Goal: Transaction & Acquisition: Purchase product/service

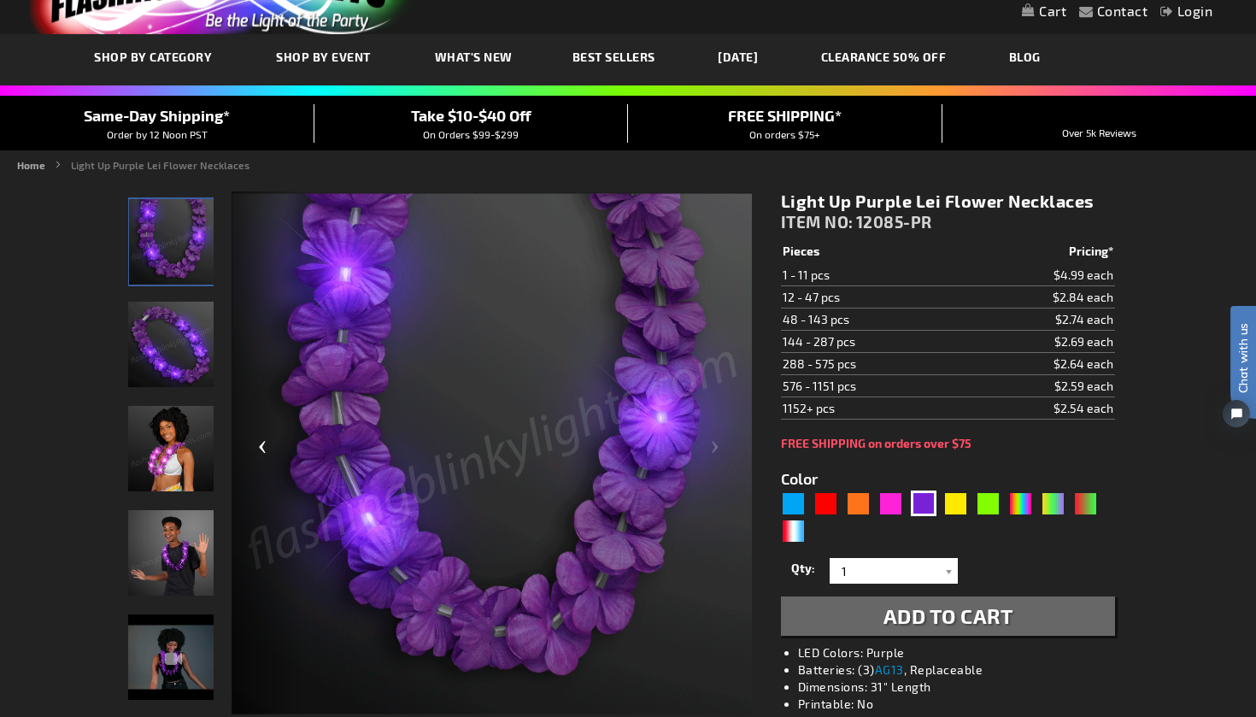
scroll to position [73, 0]
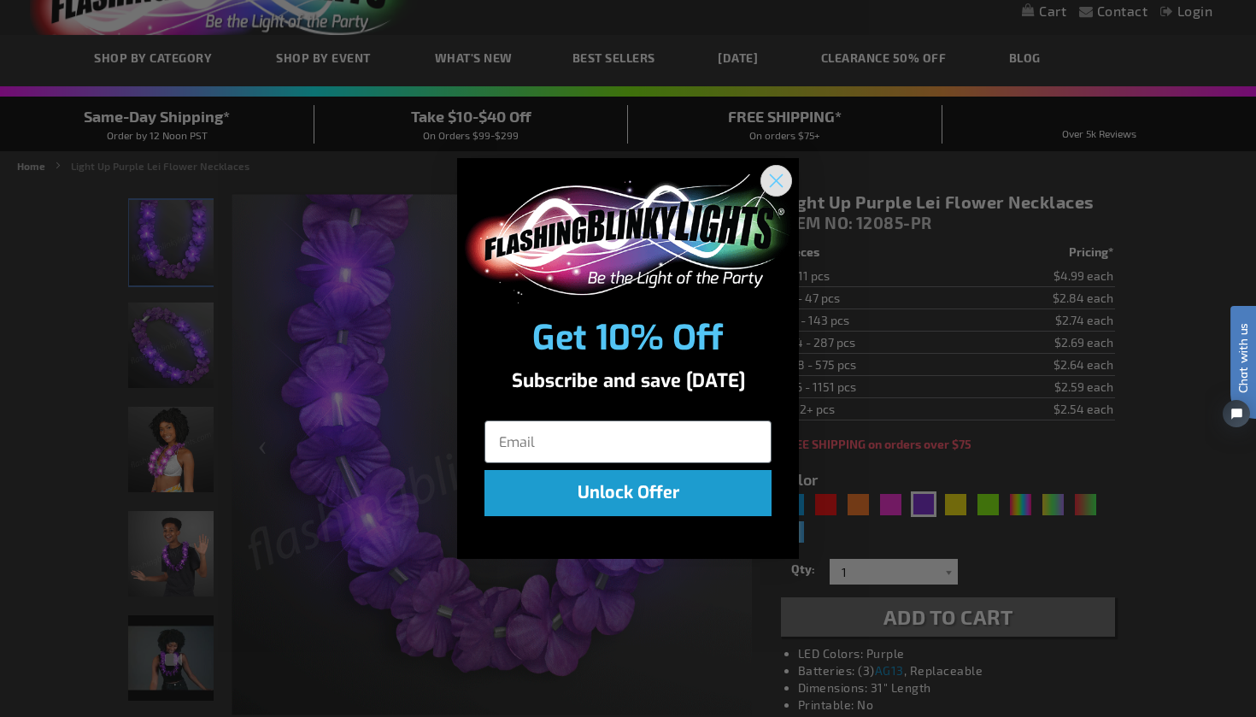
click at [778, 179] on icon "Close dialog" at bounding box center [777, 181] width 12 height 12
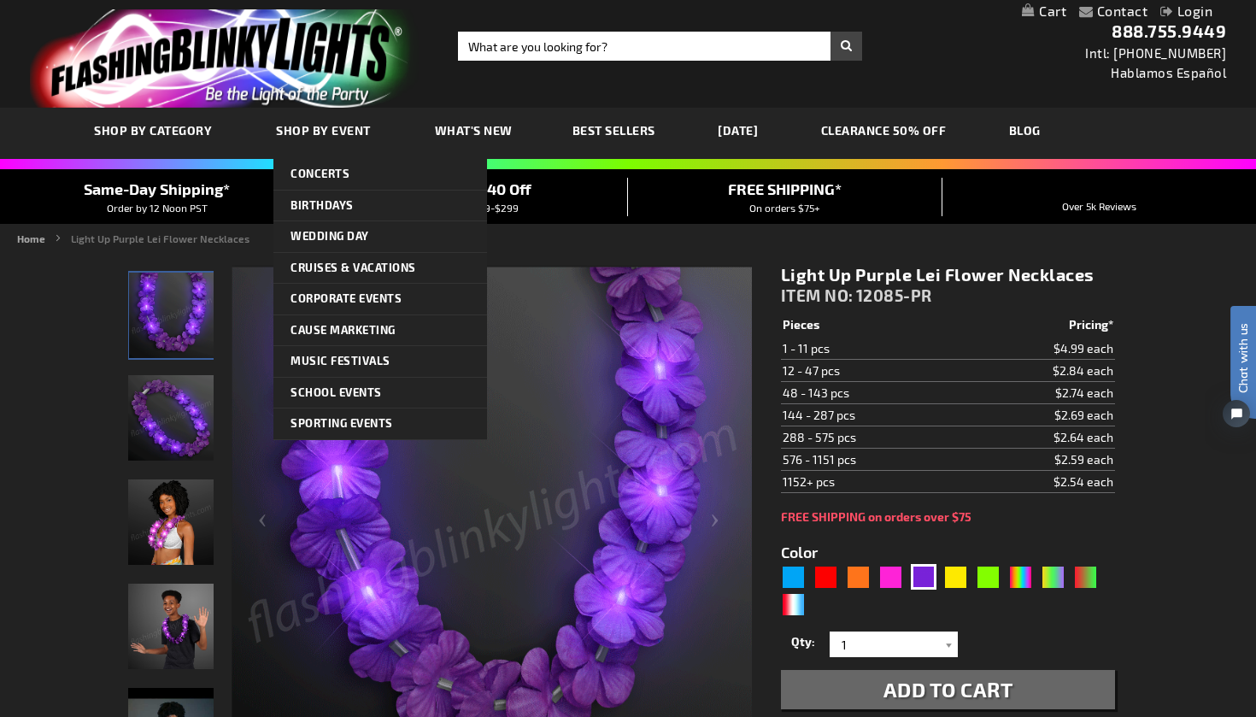
scroll to position [0, 0]
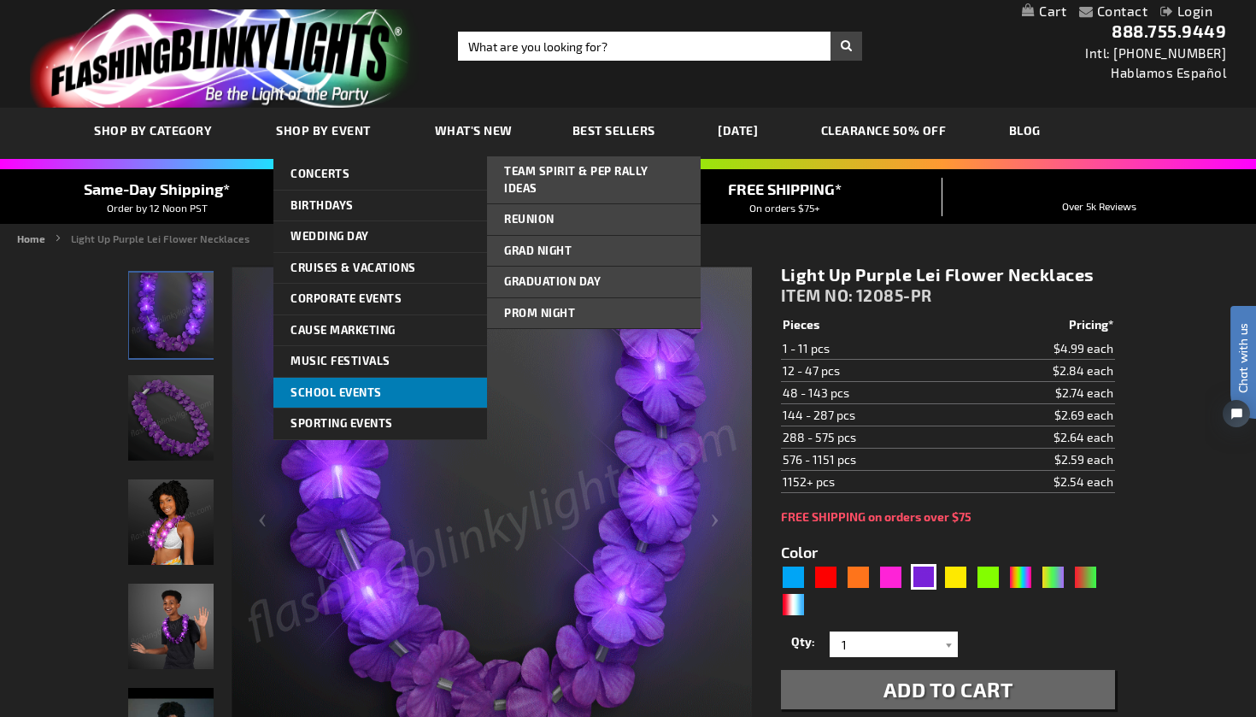
click at [356, 380] on link "School Events" at bounding box center [380, 393] width 214 height 31
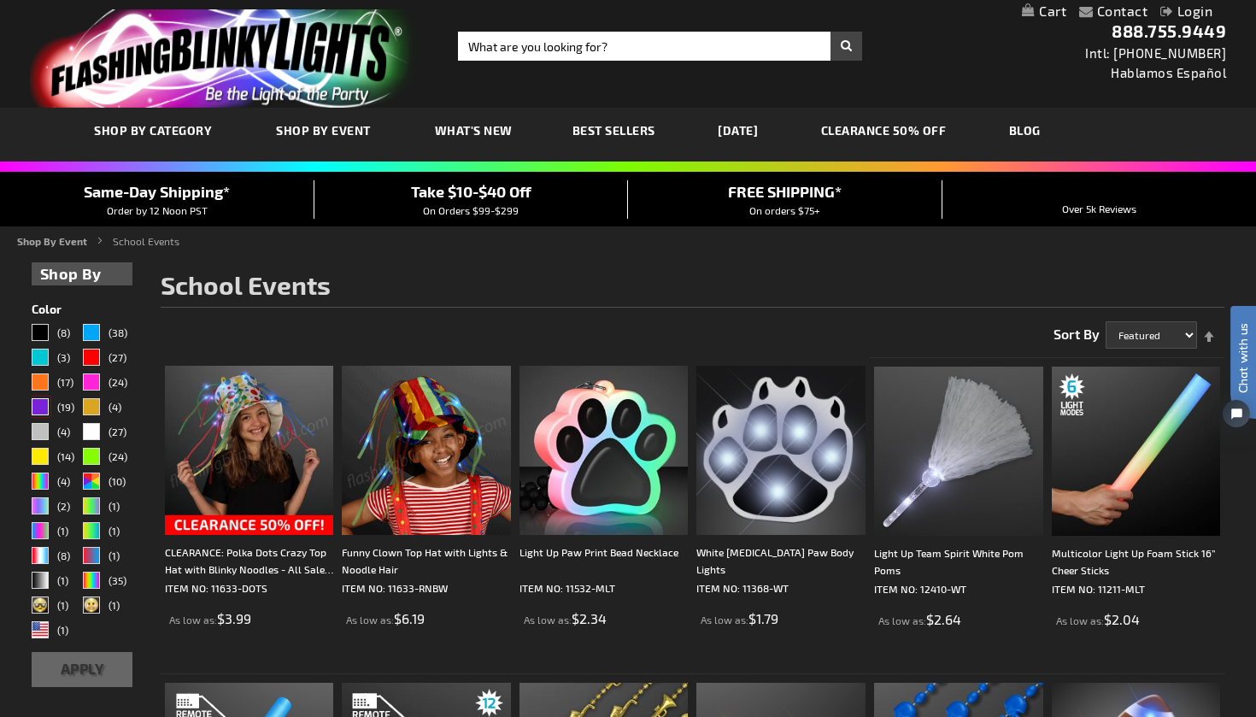
click at [38, 402] on div "Purple" at bounding box center [40, 406] width 17 height 17
click at [44, 407] on div "Purple" at bounding box center [40, 406] width 17 height 17
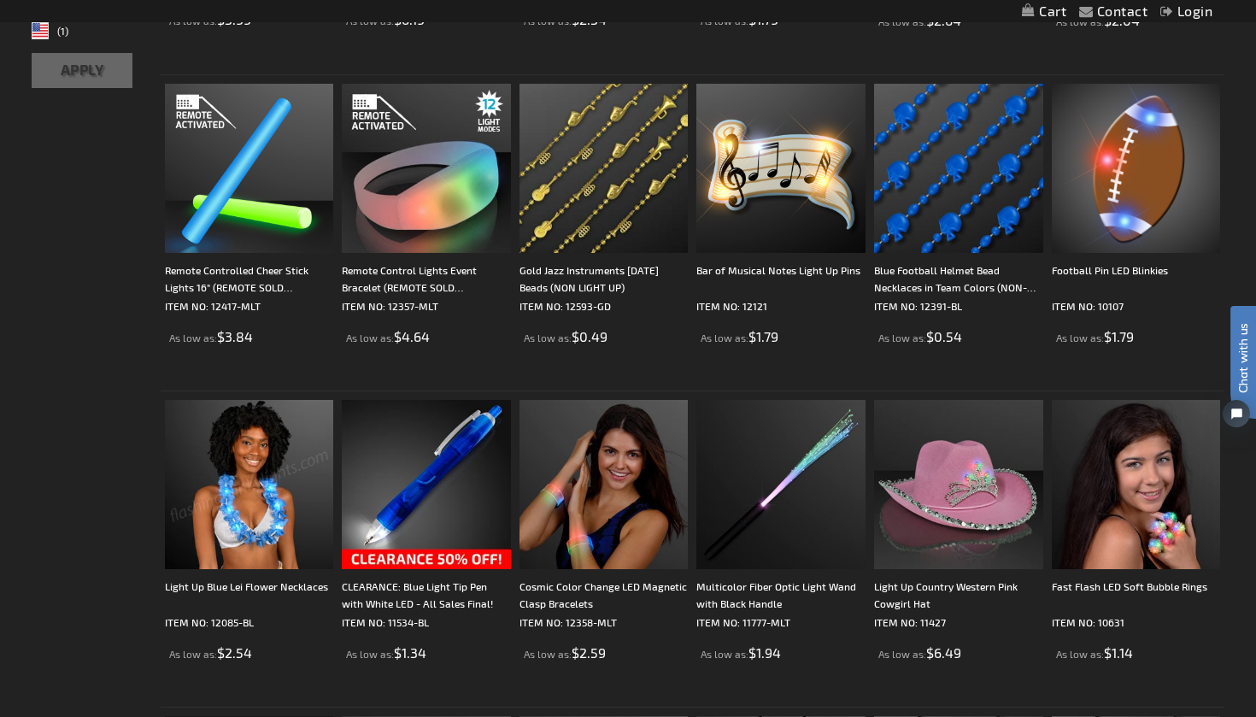
scroll to position [607, 0]
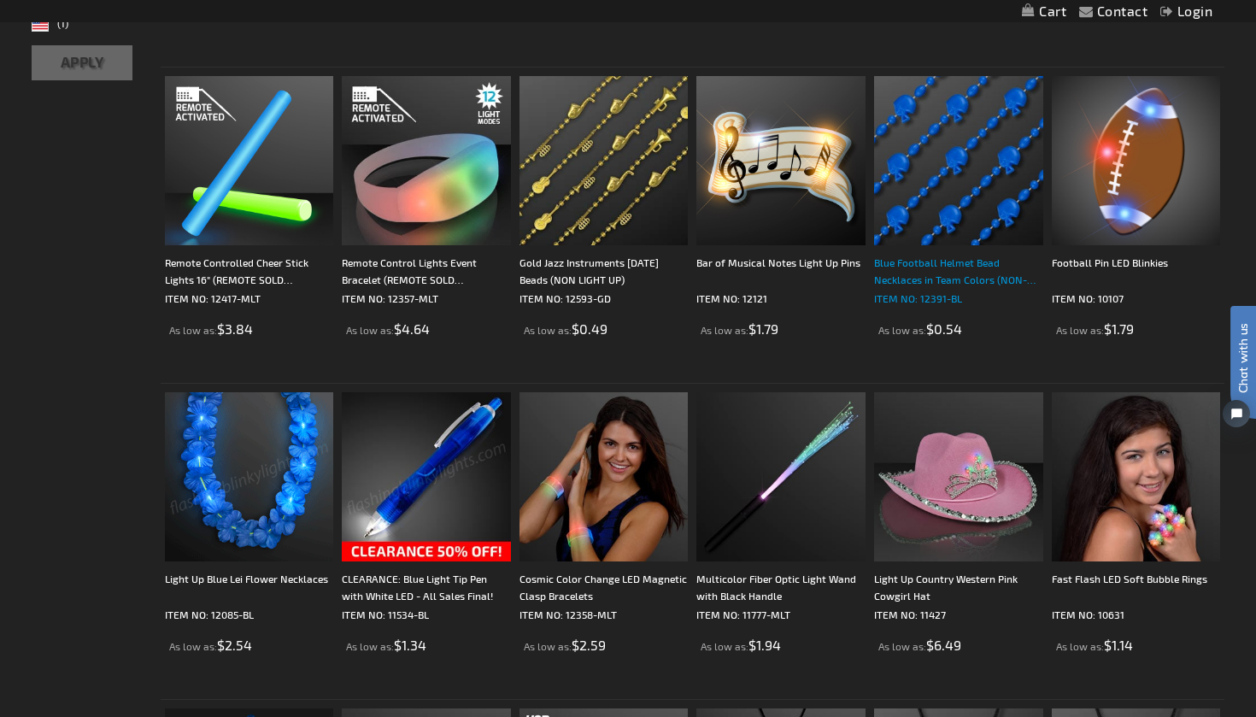
click at [922, 274] on div "Blue Football Helmet Bead Necklaces in Team Colors (NON-LIGHT UP)" at bounding box center [958, 271] width 169 height 34
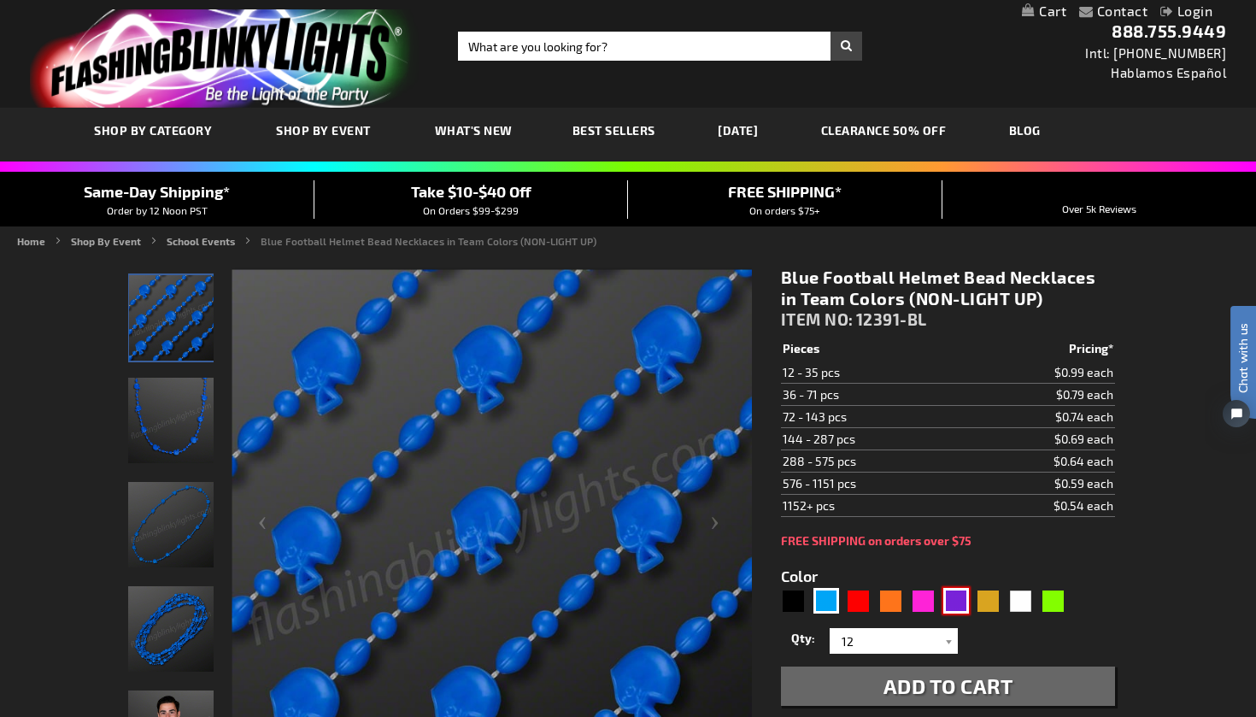
click at [960, 604] on div "Purple" at bounding box center [956, 601] width 26 height 26
type input "5640"
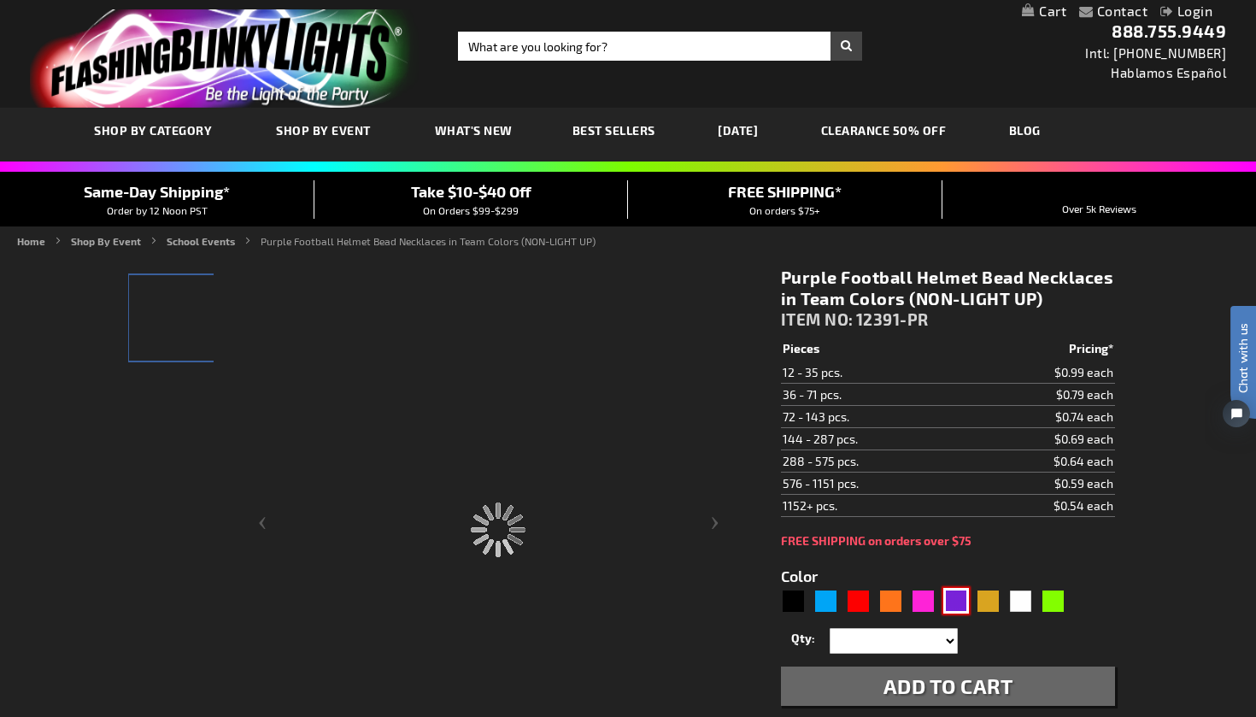
type input "12391-PR"
type input "Customize - Purple Football Helmet Bead Necklaces in Team Colors (NON-LIGHT UP)…"
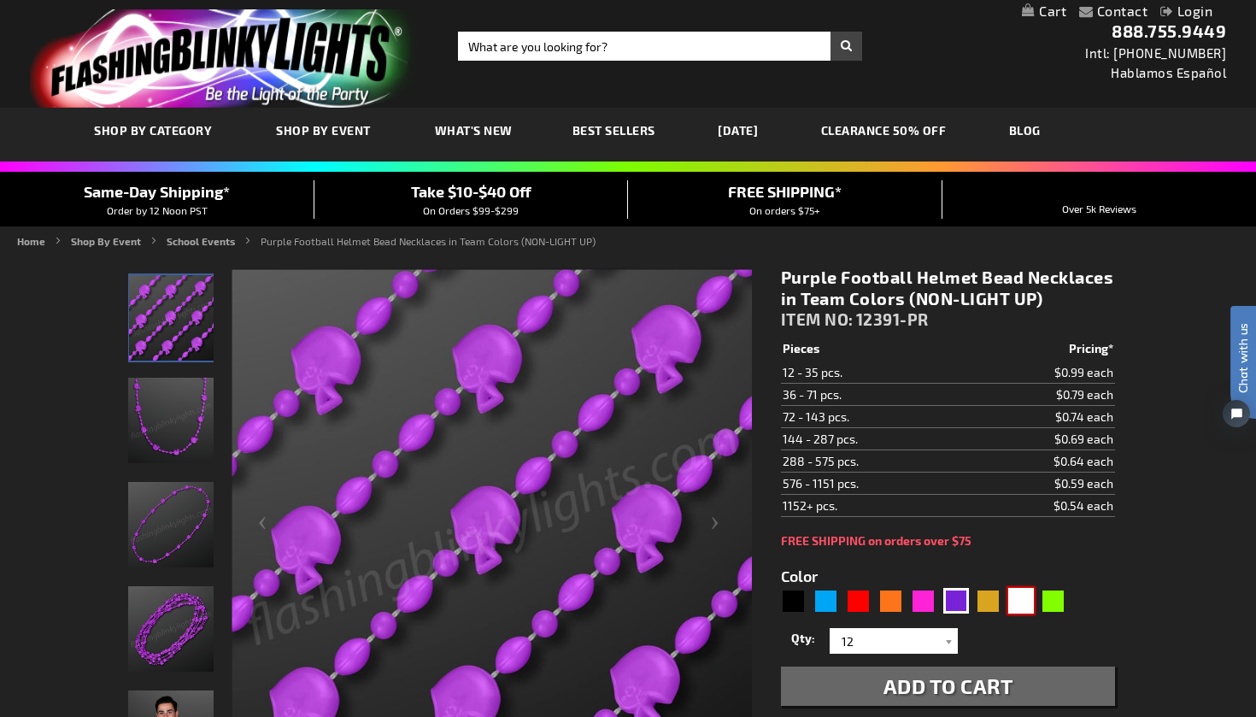
click at [1024, 596] on div "White" at bounding box center [1021, 601] width 26 height 26
type input "5646"
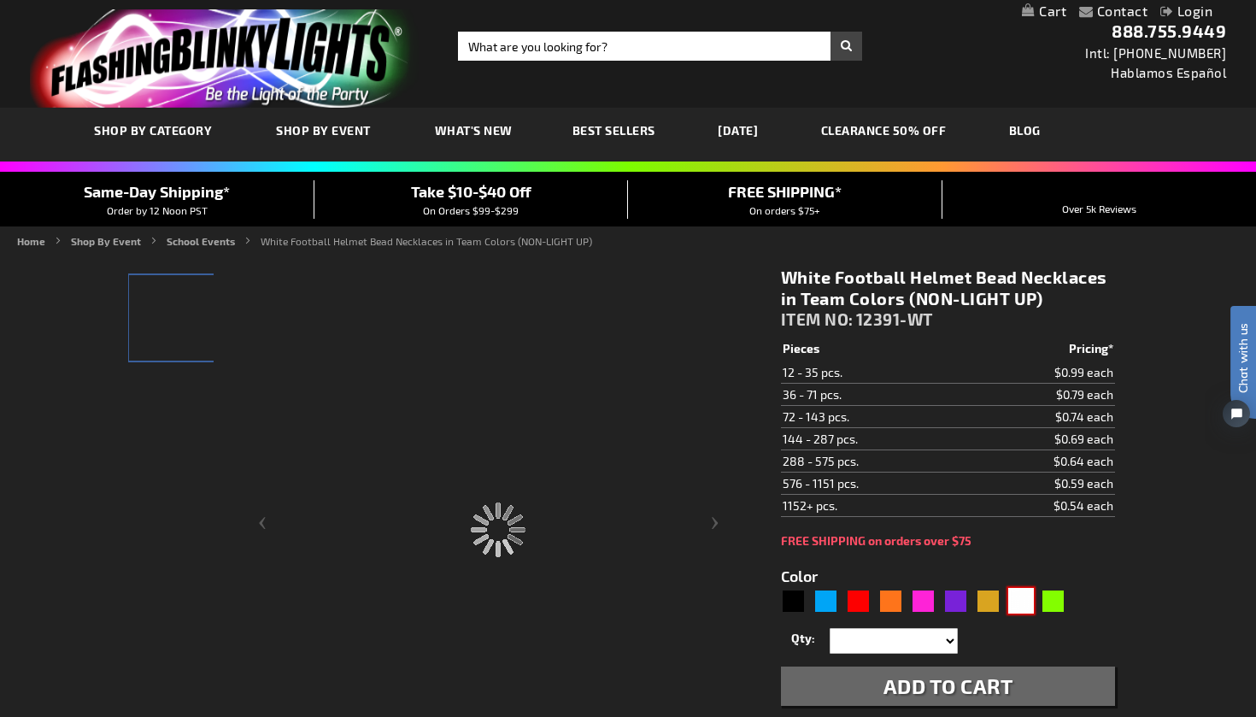
type input "12391-WT"
type input "Customize - White Football Helmet Bead Necklaces in Team Colors (NON-LIGHT UP) …"
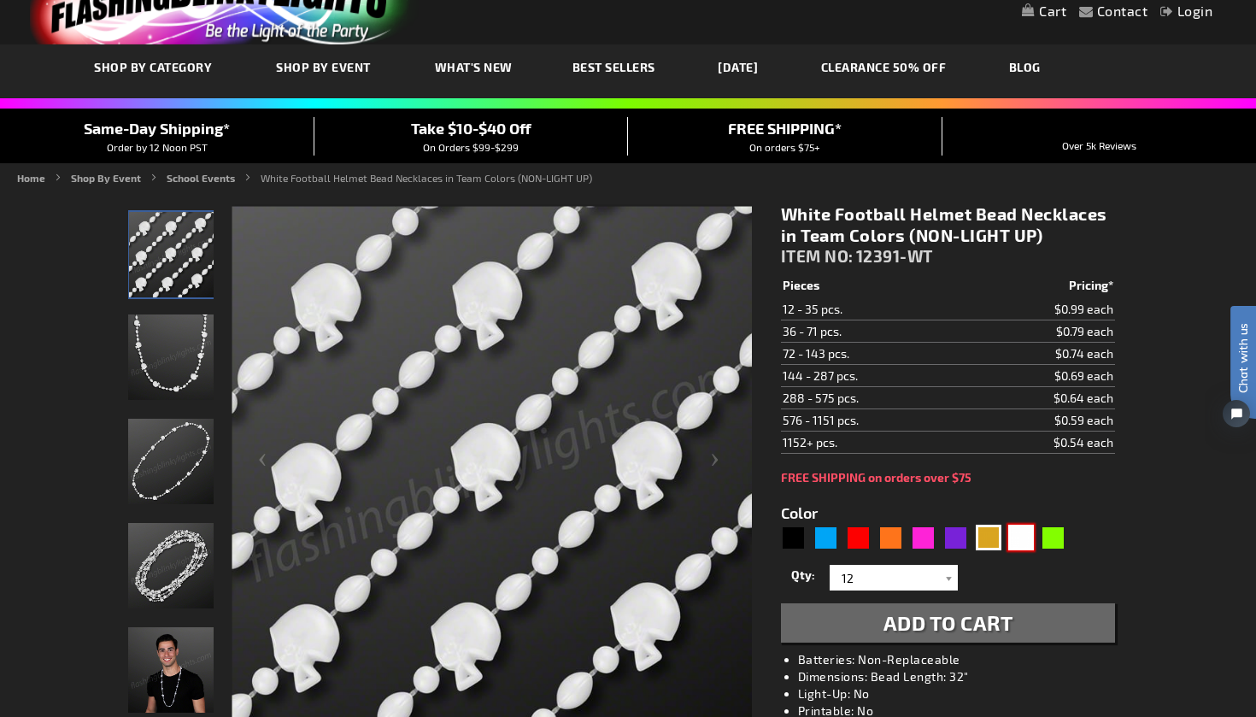
scroll to position [213, 0]
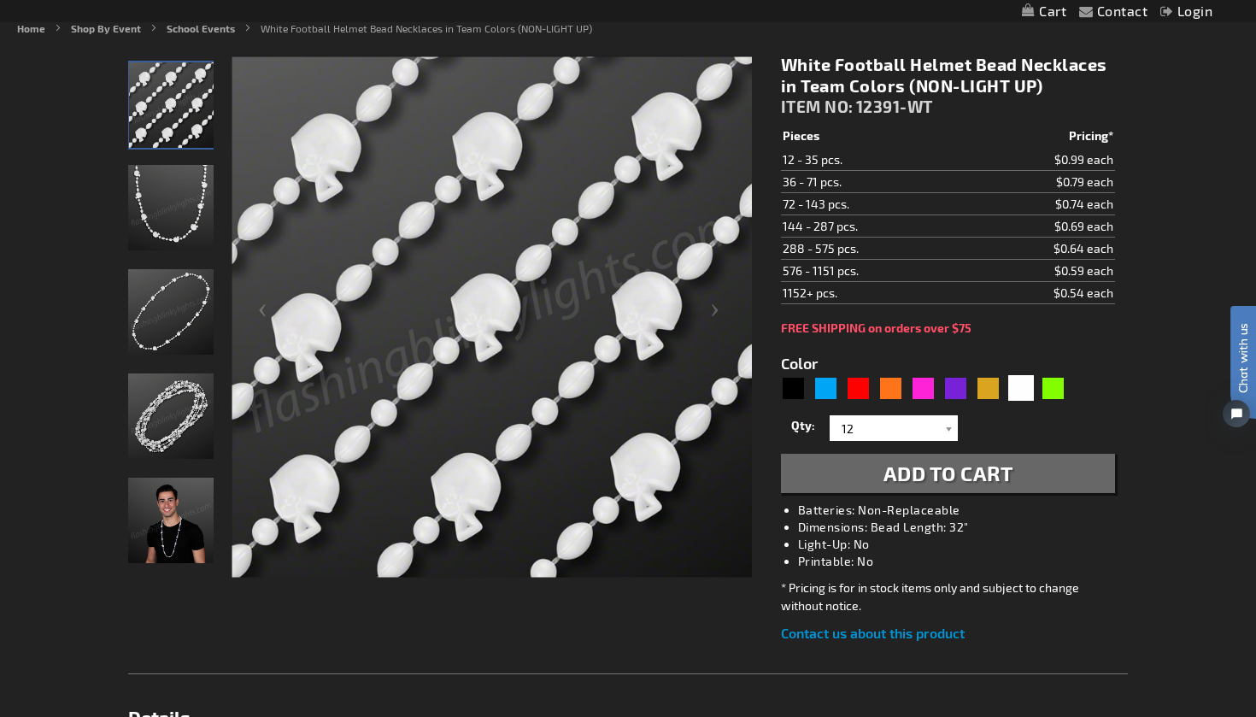
click at [917, 481] on span "Add to Cart" at bounding box center [948, 473] width 130 height 25
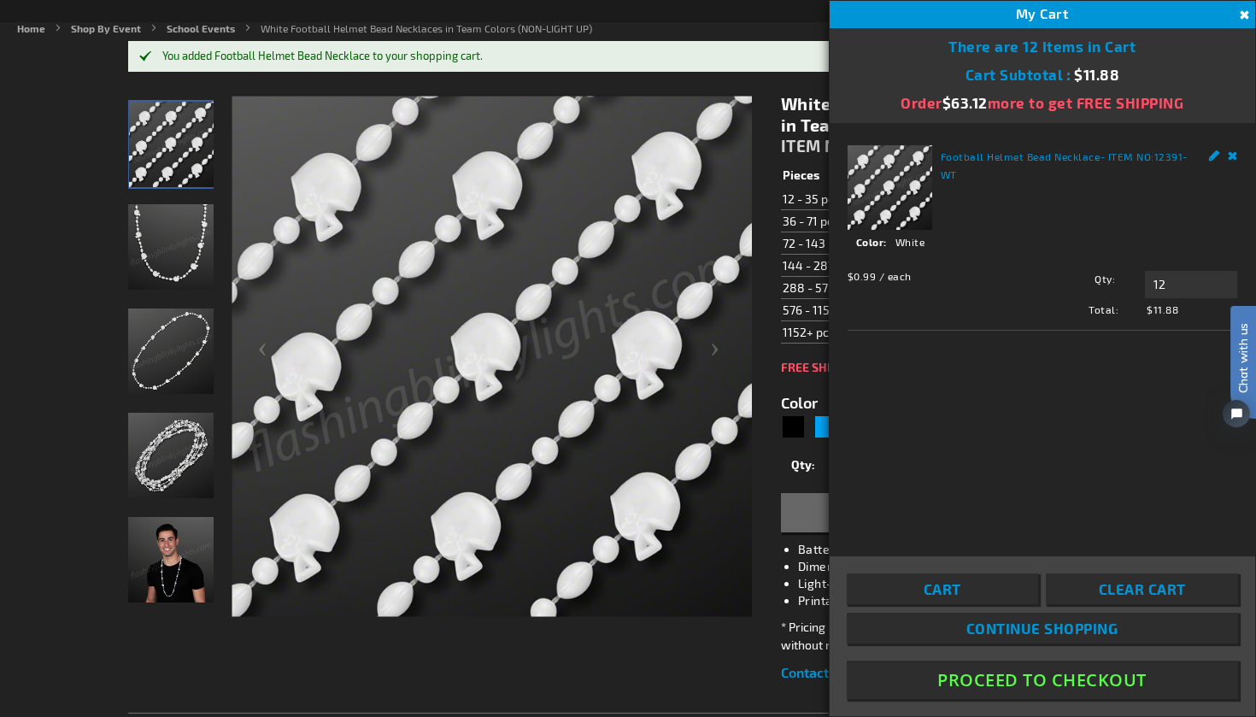
click at [800, 478] on div "Qty 12 24 36 48 60 72 84 96 108 120 132 144 156 168 180 192 204 216 228 240" at bounding box center [948, 467] width 334 height 34
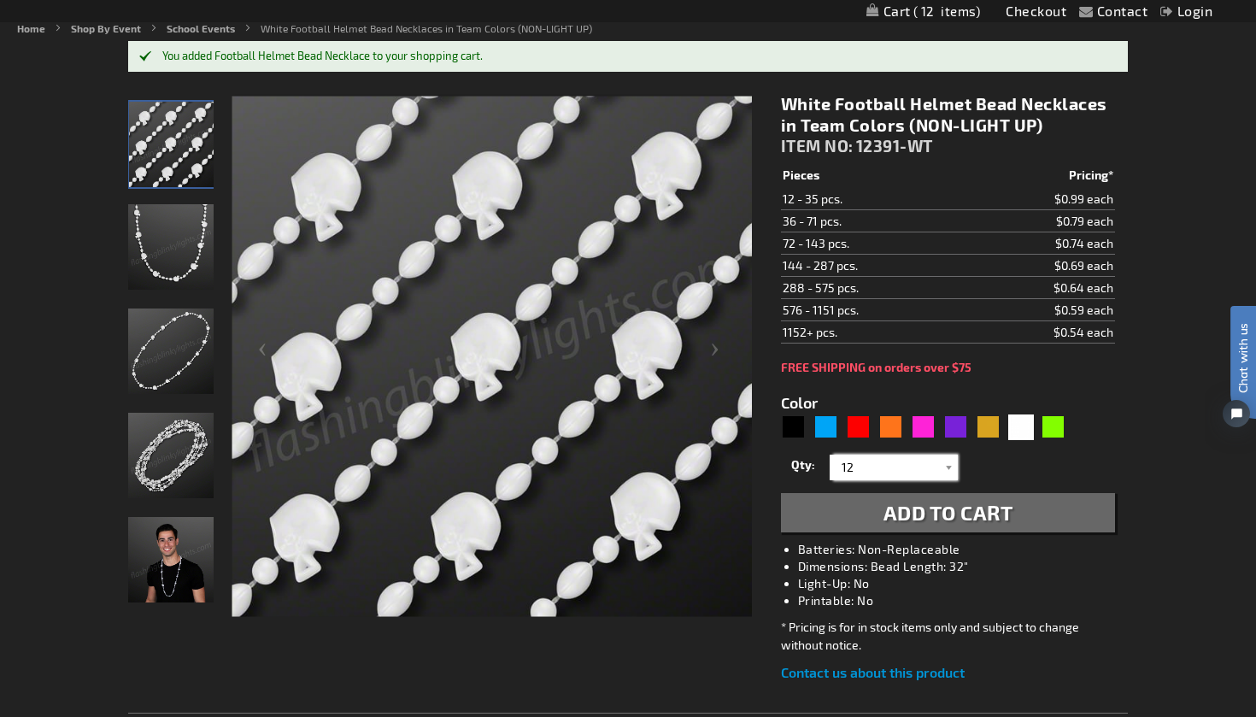
click at [871, 472] on input "12" at bounding box center [896, 468] width 124 height 26
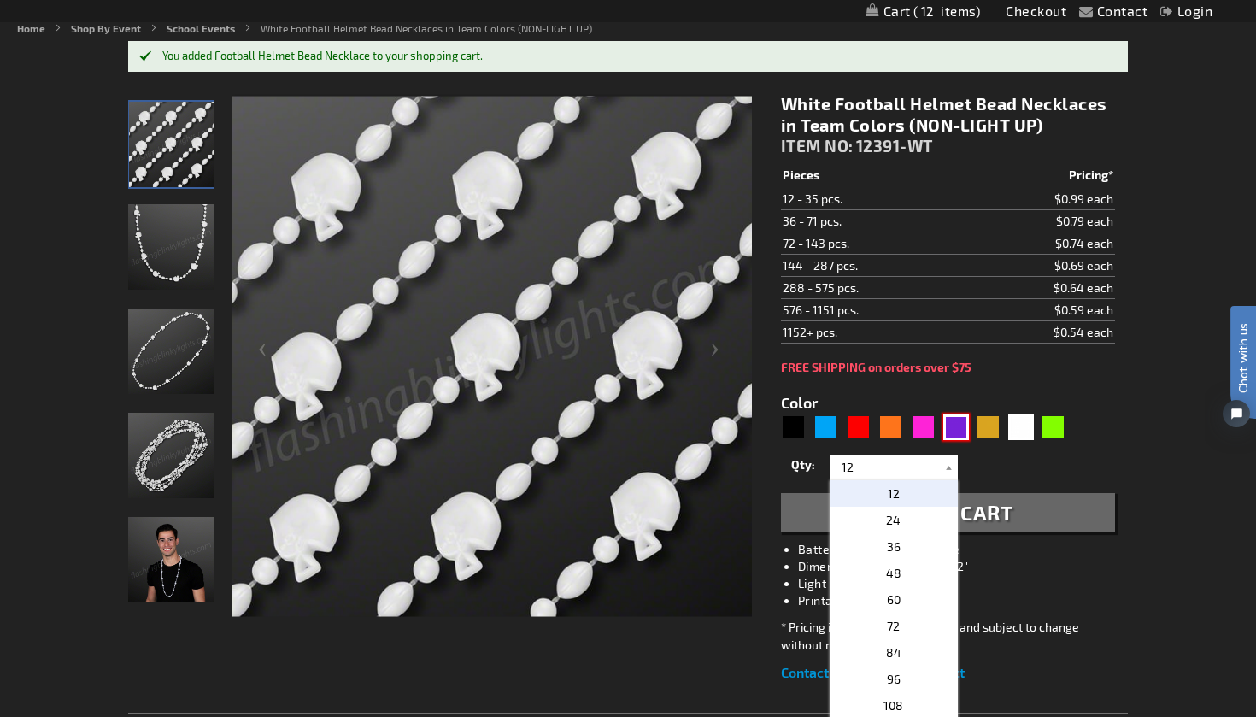
click at [956, 424] on div "Purple" at bounding box center [956, 427] width 26 height 26
type input "5640"
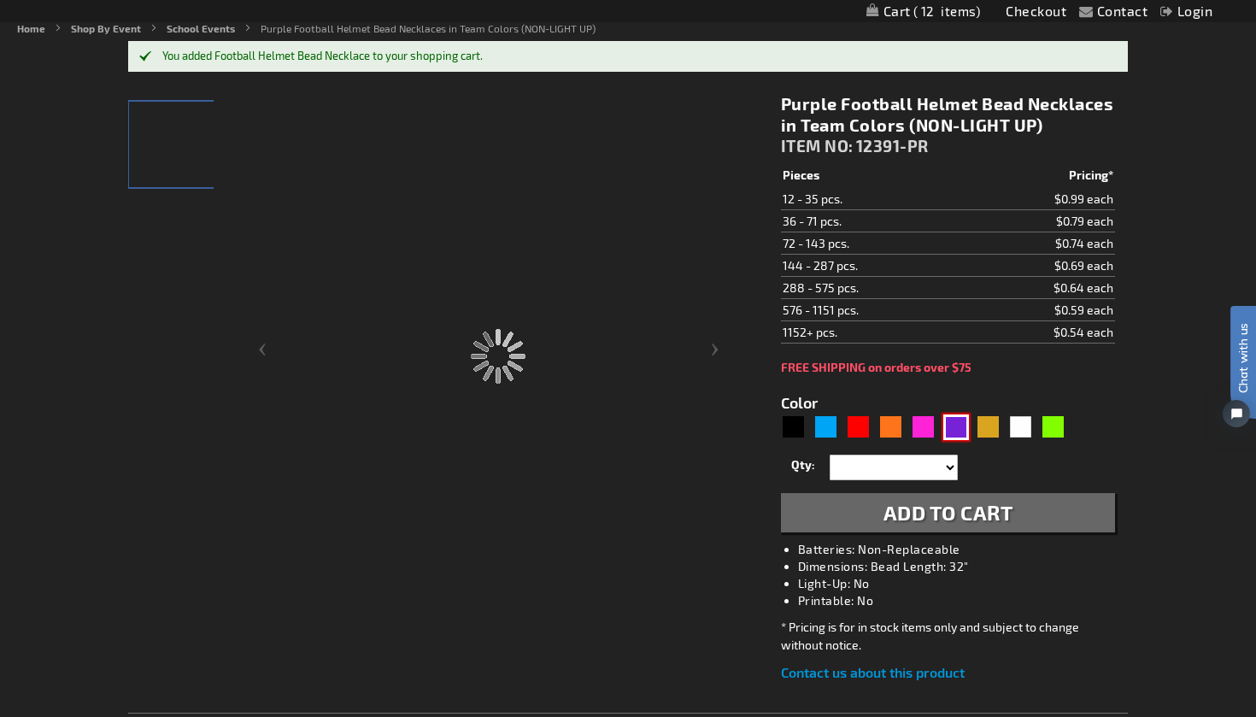
type input "12391-PR"
type input "Customize - Purple Football Helmet Bead Necklaces in Team Colors (NON-LIGHT UP)…"
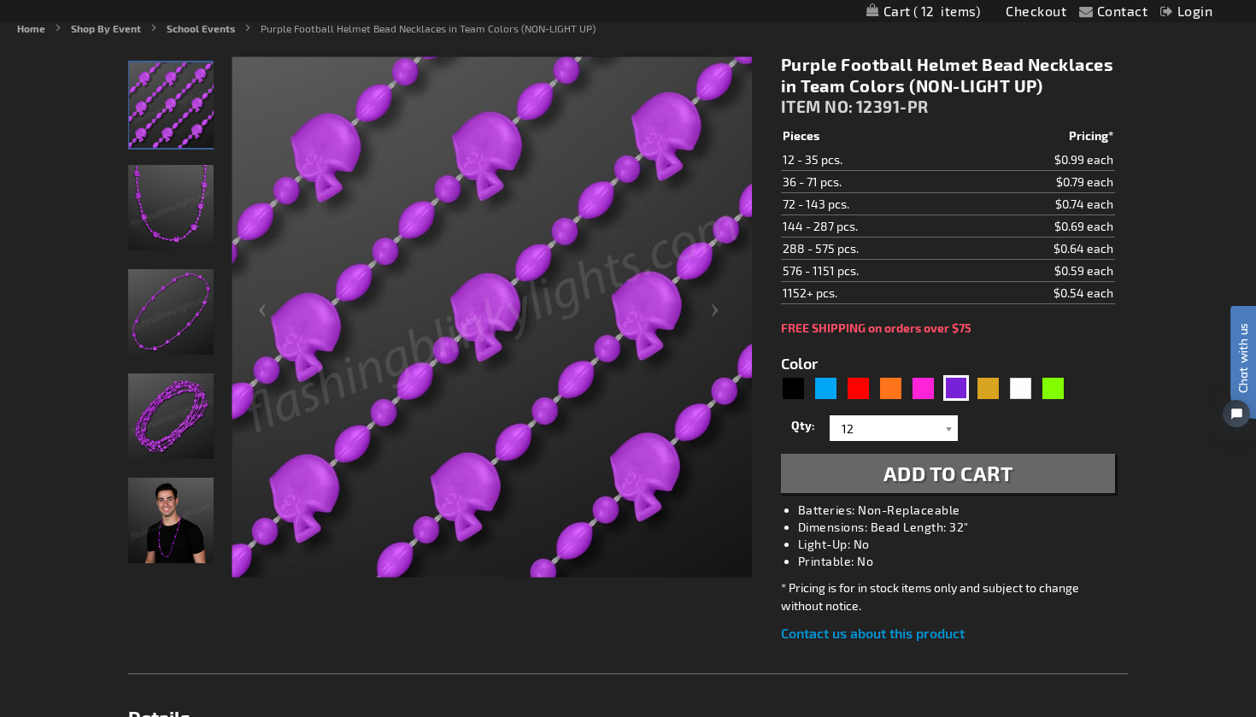
click at [883, 484] on span "Add to Cart" at bounding box center [948, 473] width 130 height 25
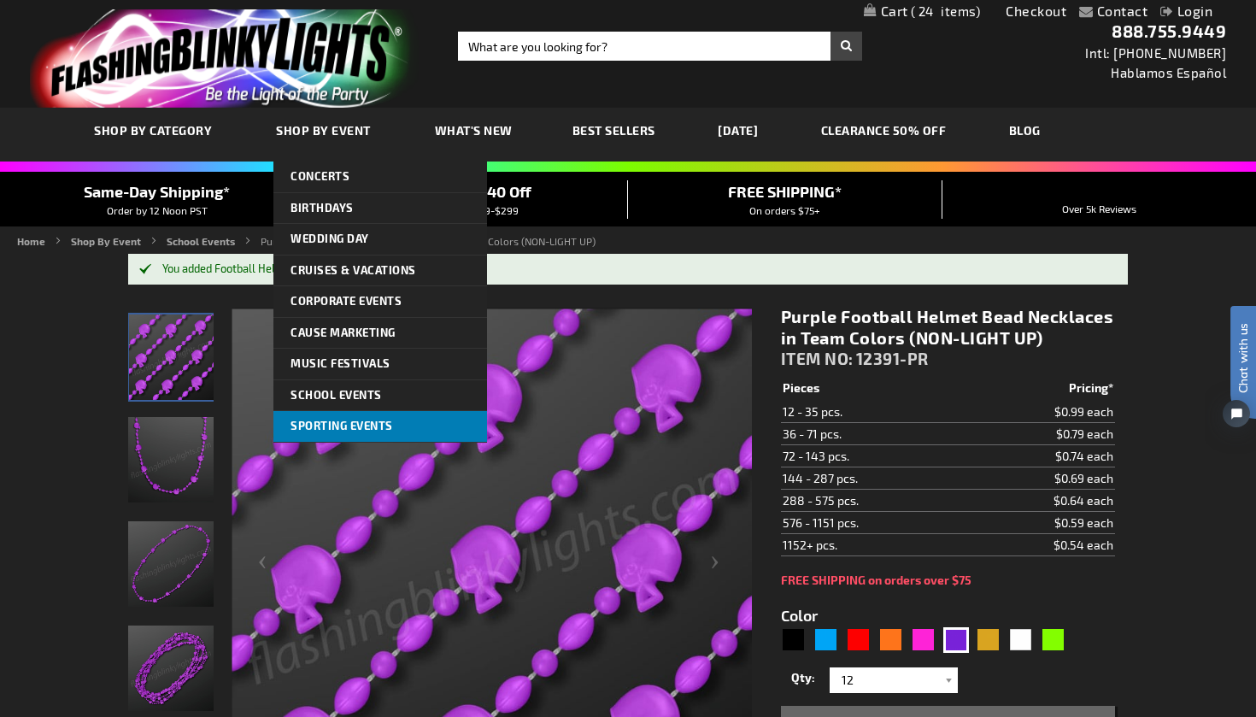
click at [345, 425] on span "Sporting Events" at bounding box center [342, 426] width 103 height 14
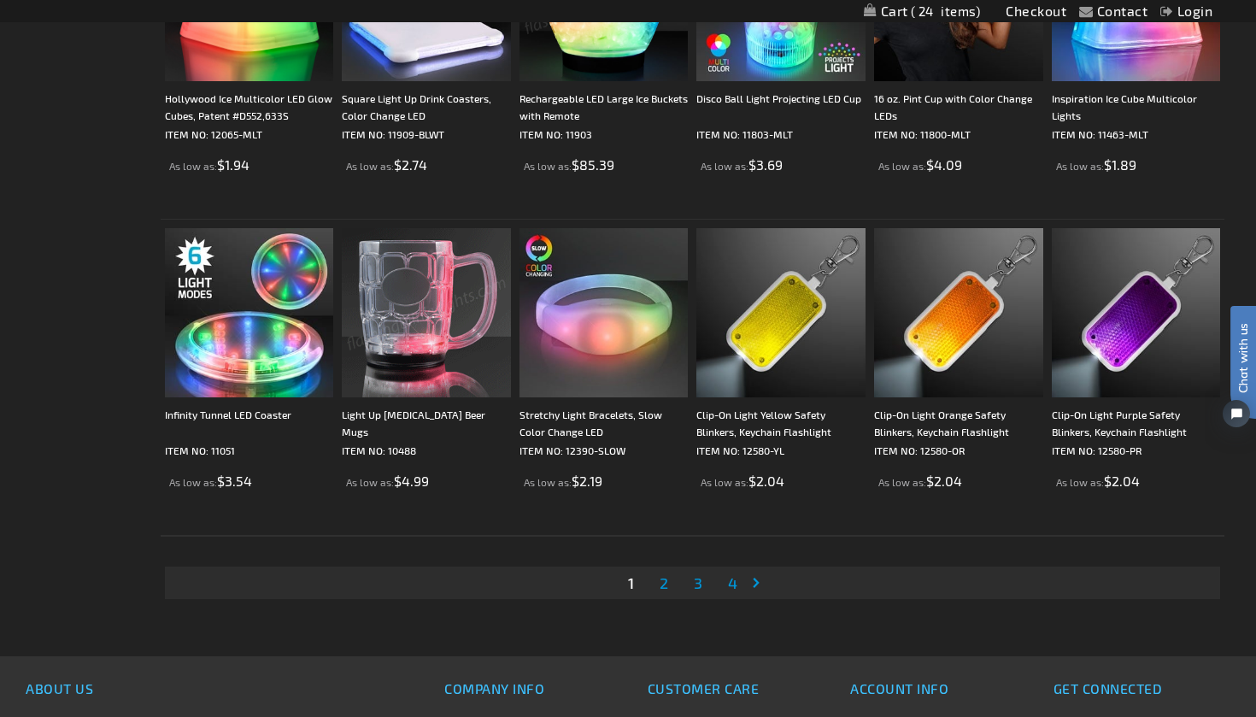
scroll to position [3163, 0]
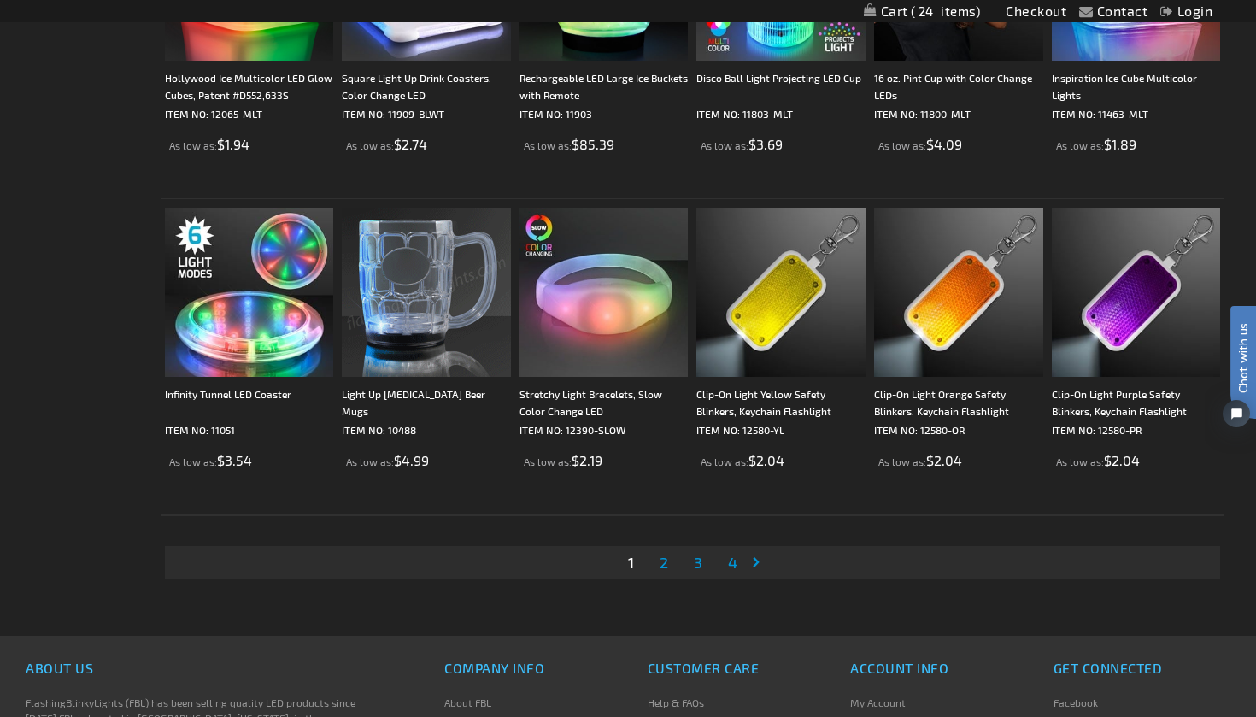
click at [663, 557] on span "2" at bounding box center [664, 562] width 9 height 19
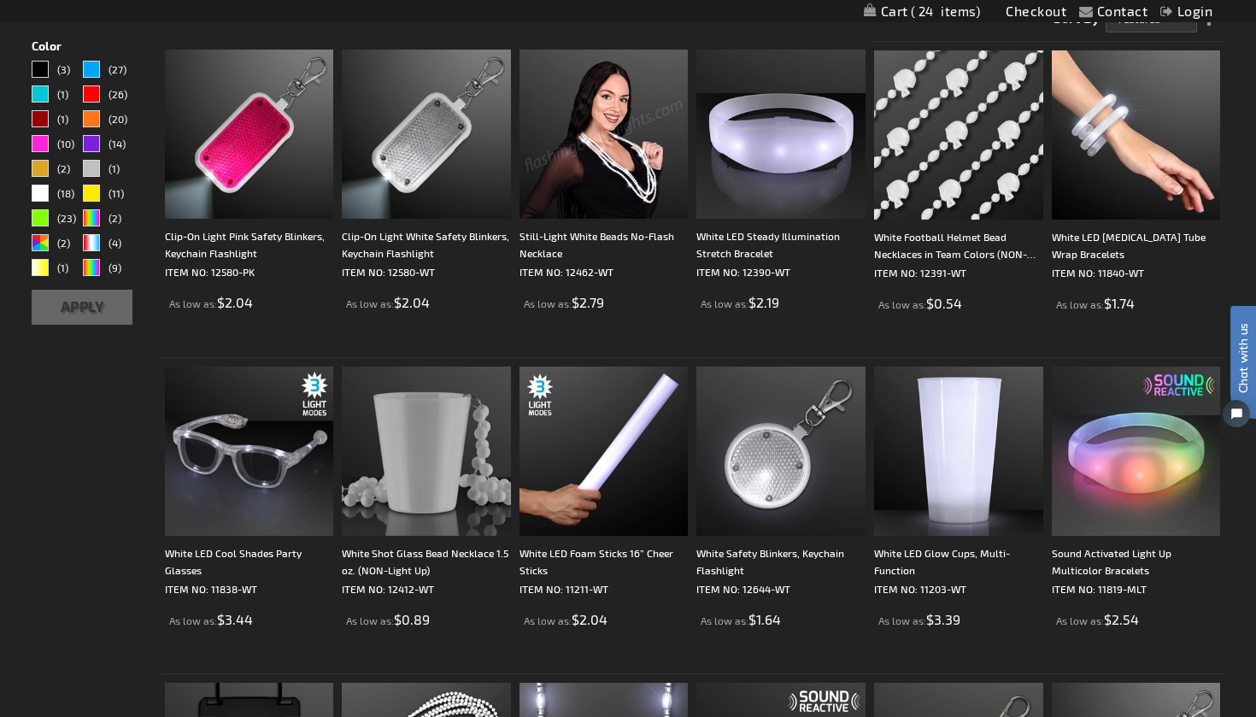
scroll to position [509, 0]
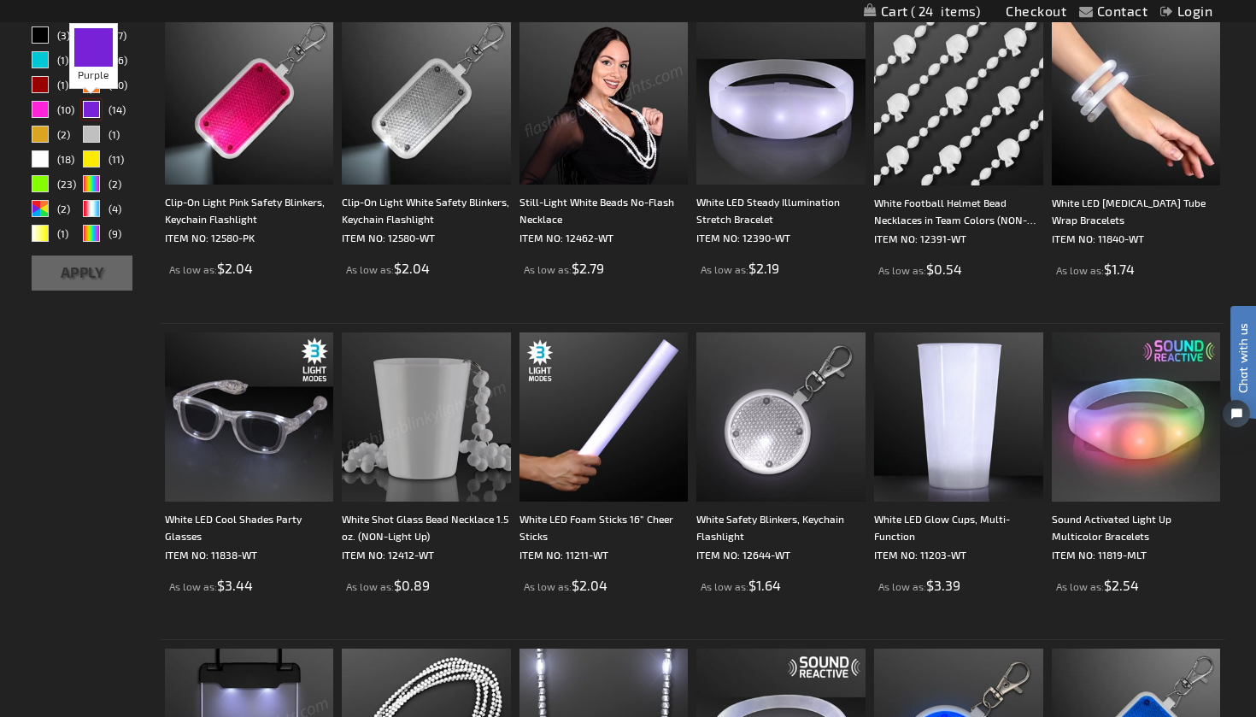
click at [93, 114] on div "Purple" at bounding box center [91, 109] width 17 height 17
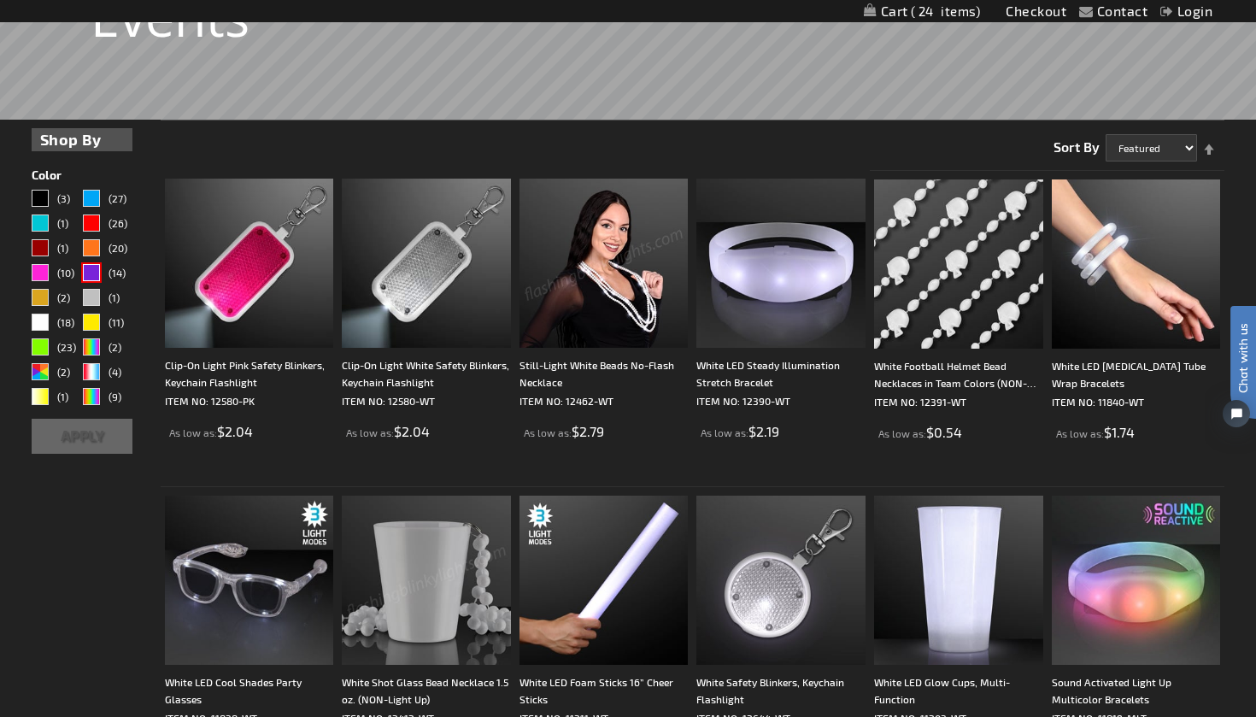
click at [86, 441] on button "Apply" at bounding box center [83, 436] width 102 height 35
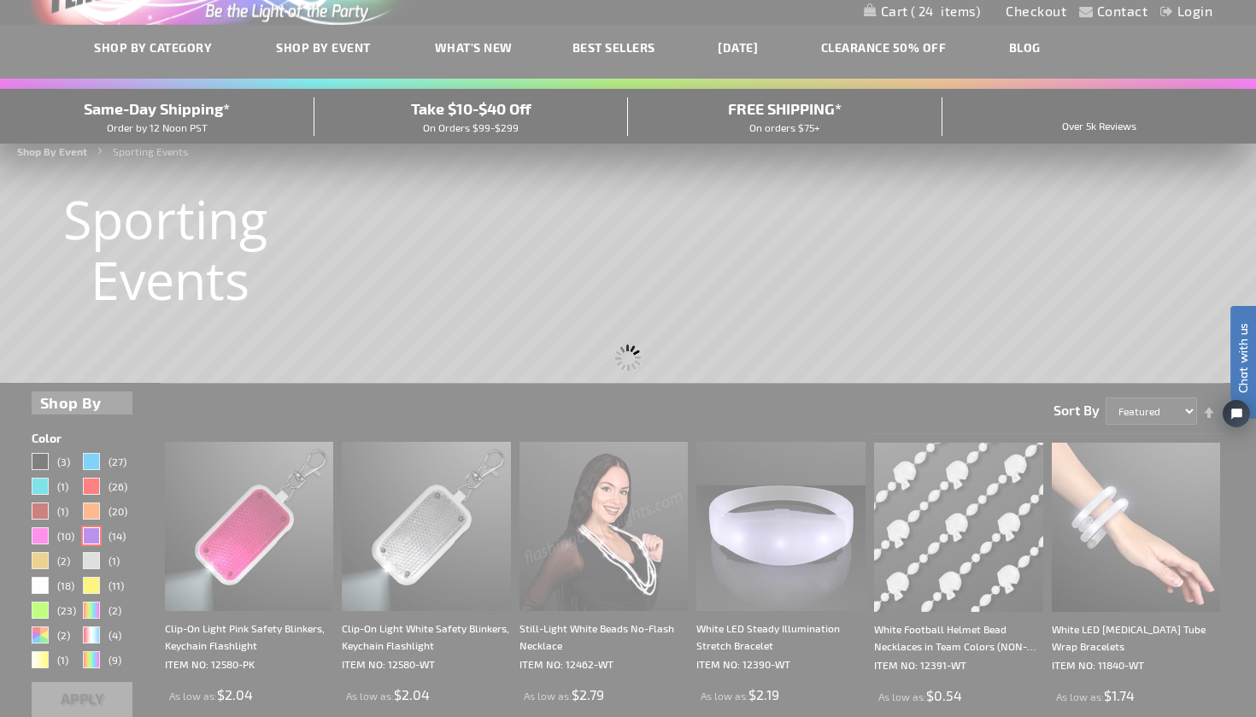
scroll to position [0, 0]
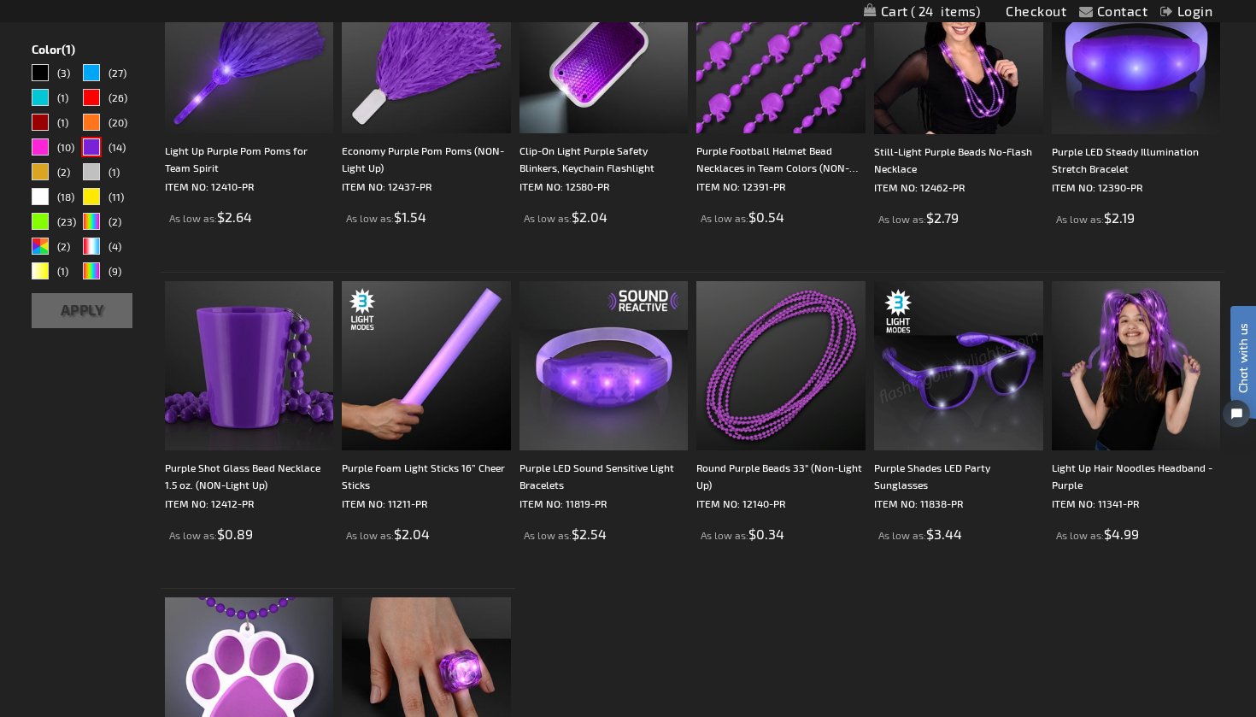
scroll to position [553, 0]
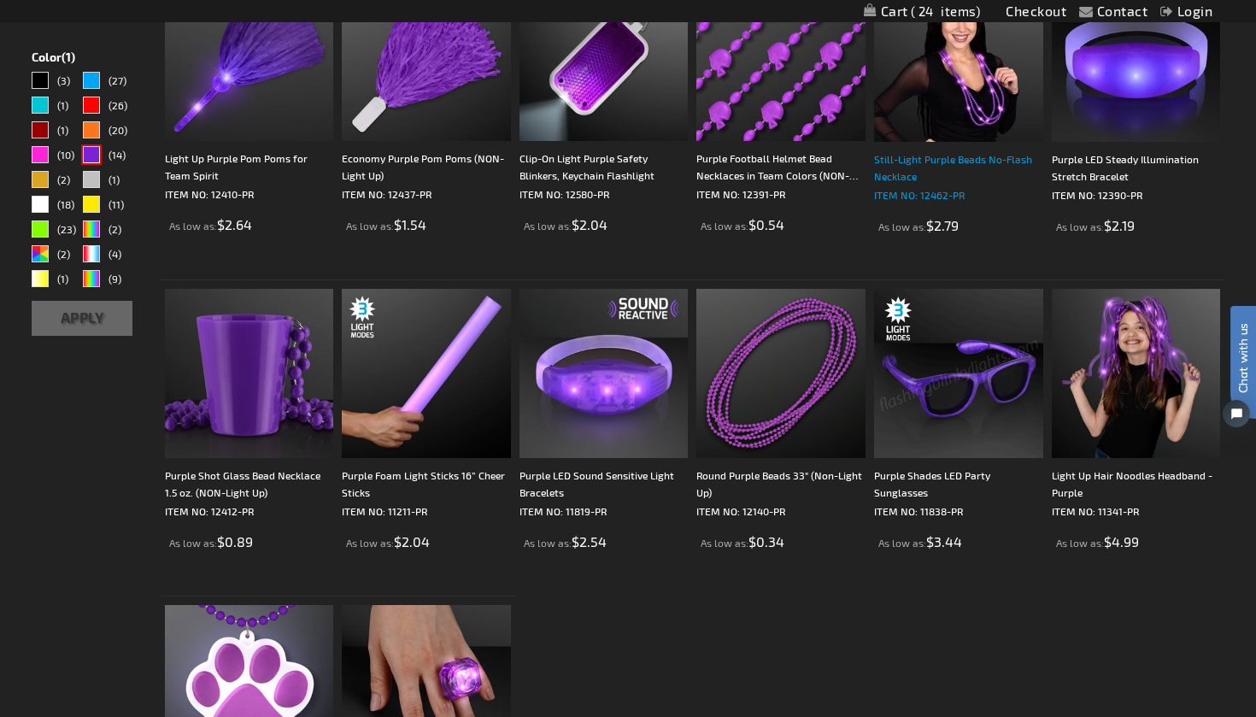
click at [945, 162] on div "Still-Light Purple Beads No-Flash Necklace" at bounding box center [958, 167] width 169 height 34
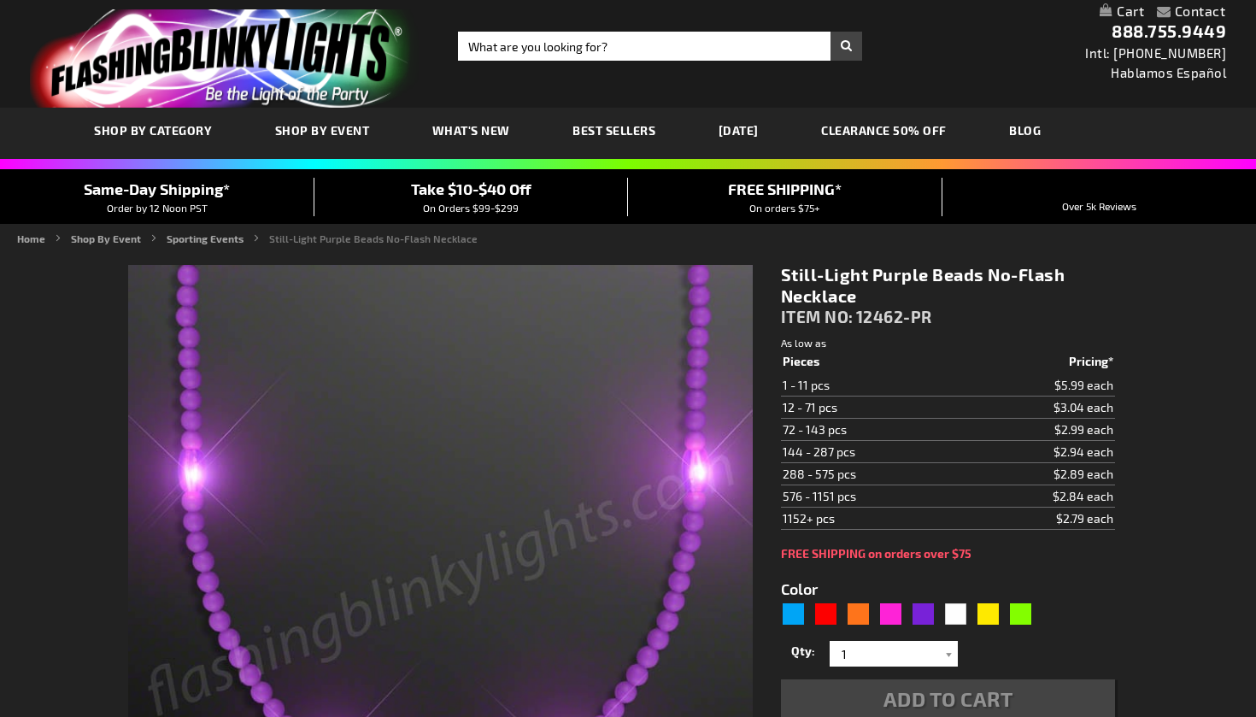
type input "5640"
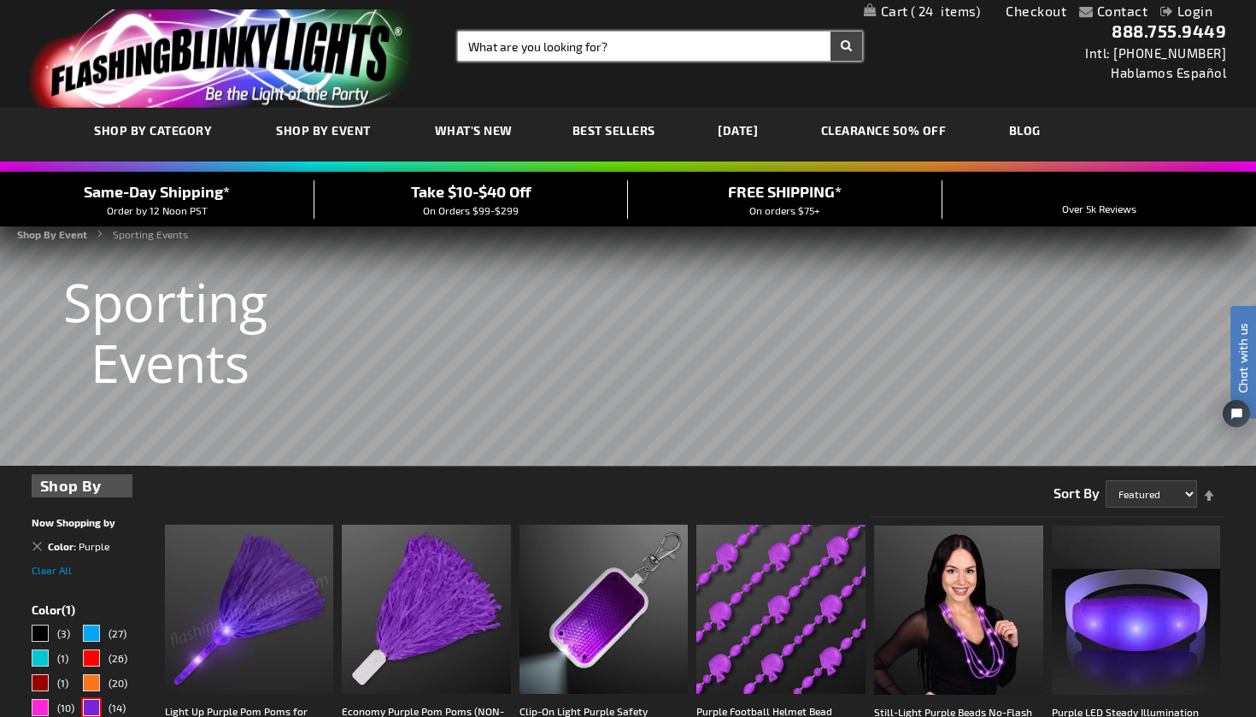
click at [507, 42] on input "Search" at bounding box center [660, 46] width 404 height 29
type input "purple"
click at [846, 46] on button "Search" at bounding box center [847, 46] width 32 height 29
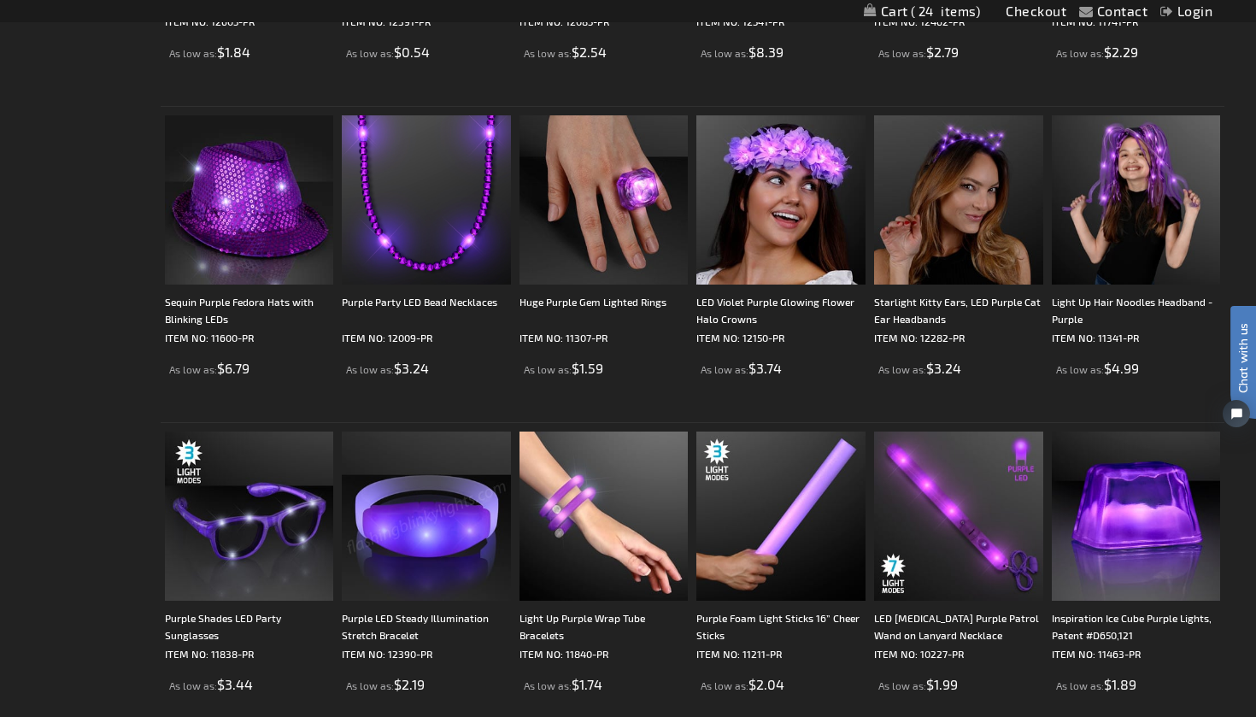
scroll to position [884, 0]
click at [404, 226] on img at bounding box center [426, 198] width 169 height 169
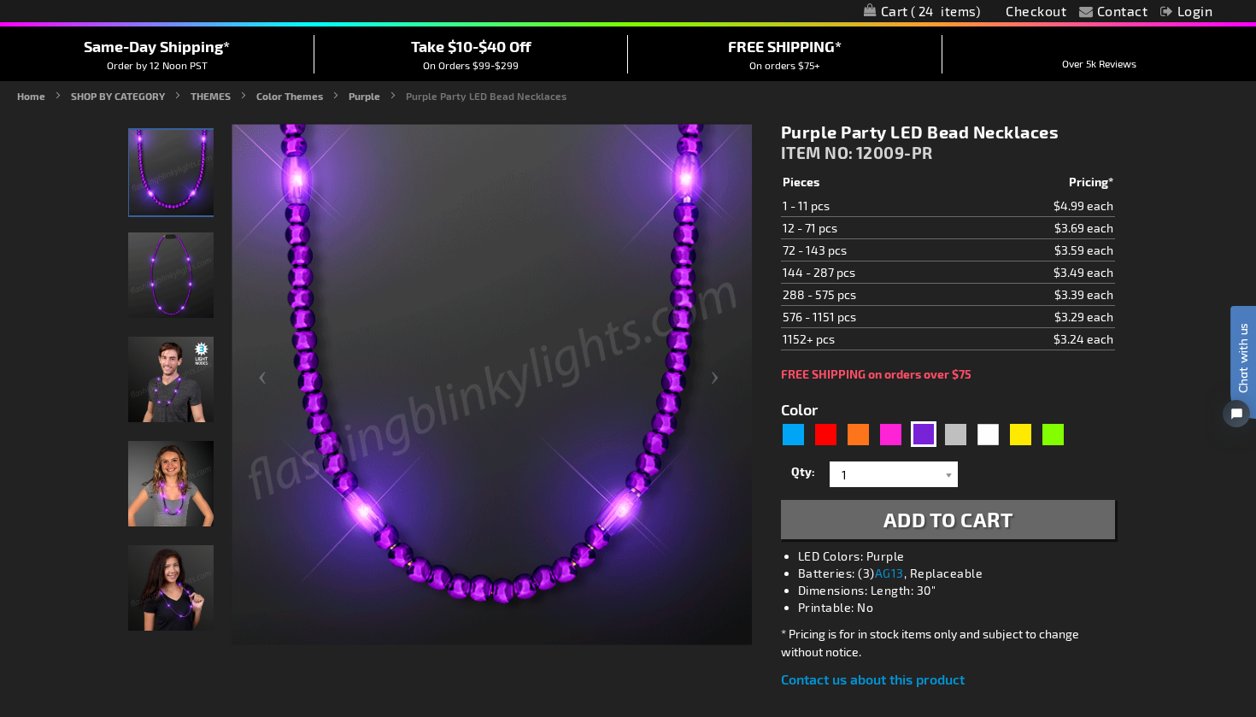
scroll to position [144, 0]
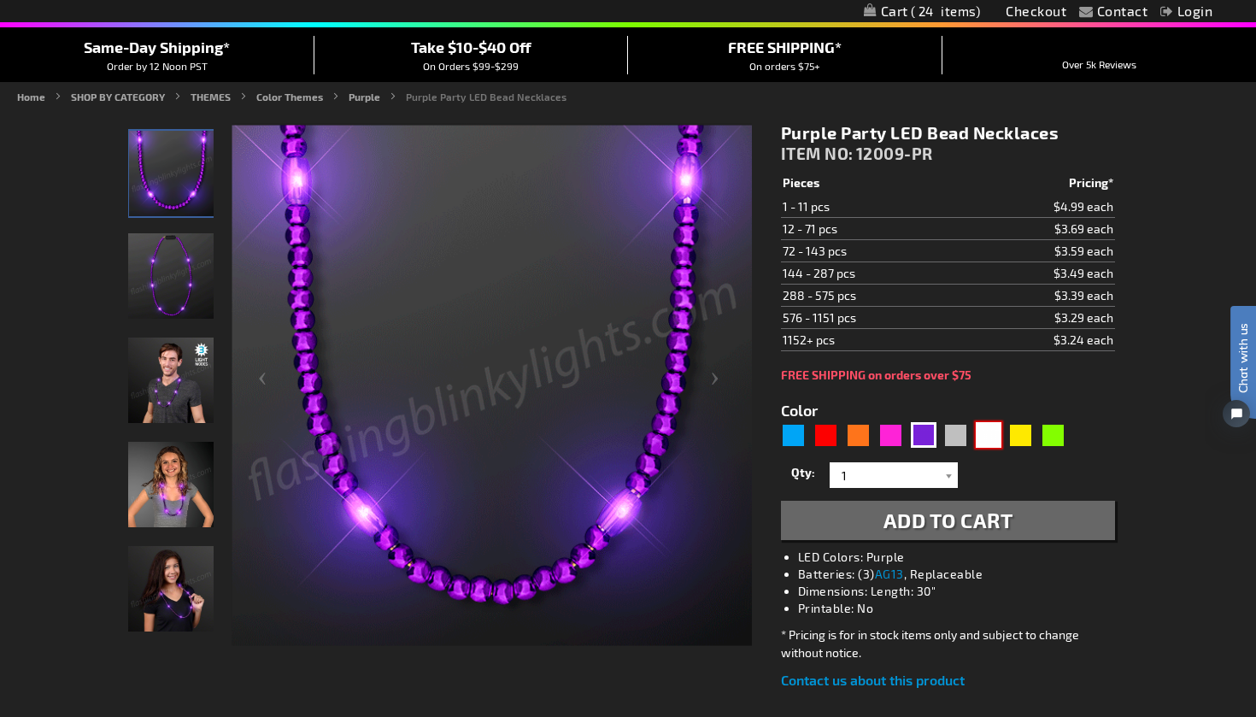
click at [991, 439] on div "White" at bounding box center [989, 435] width 26 height 26
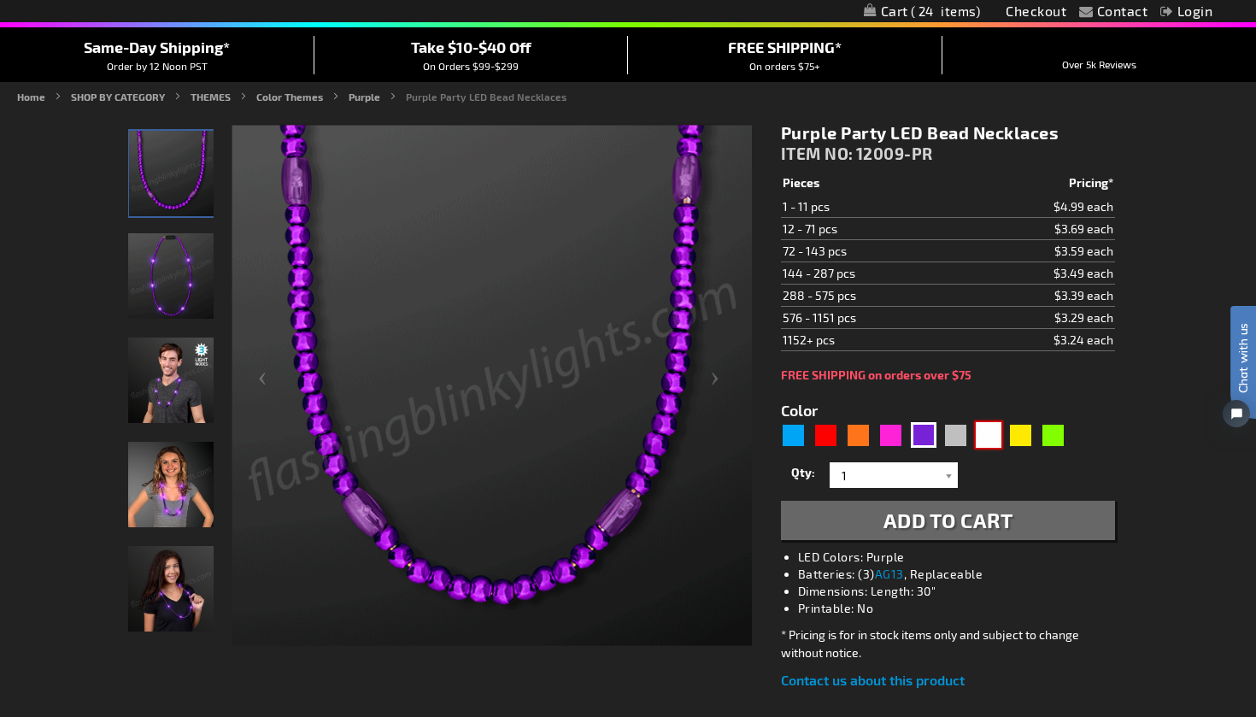
type input "5646"
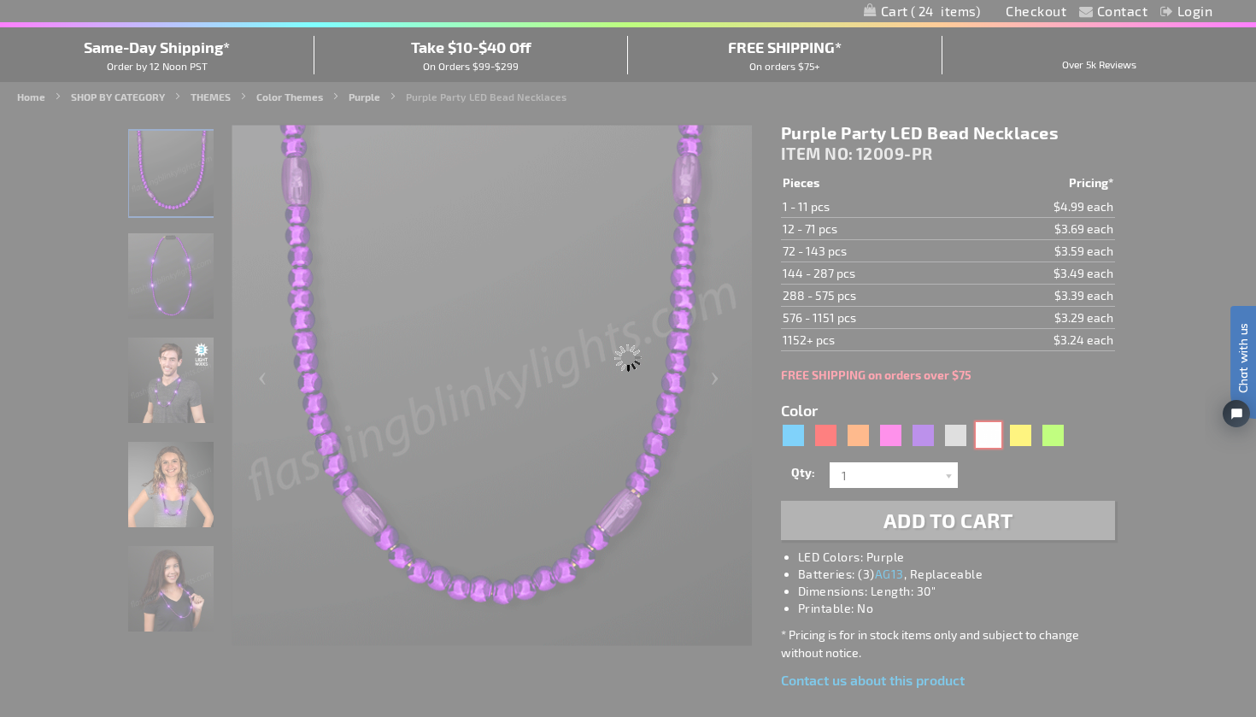
type input "12009-WT"
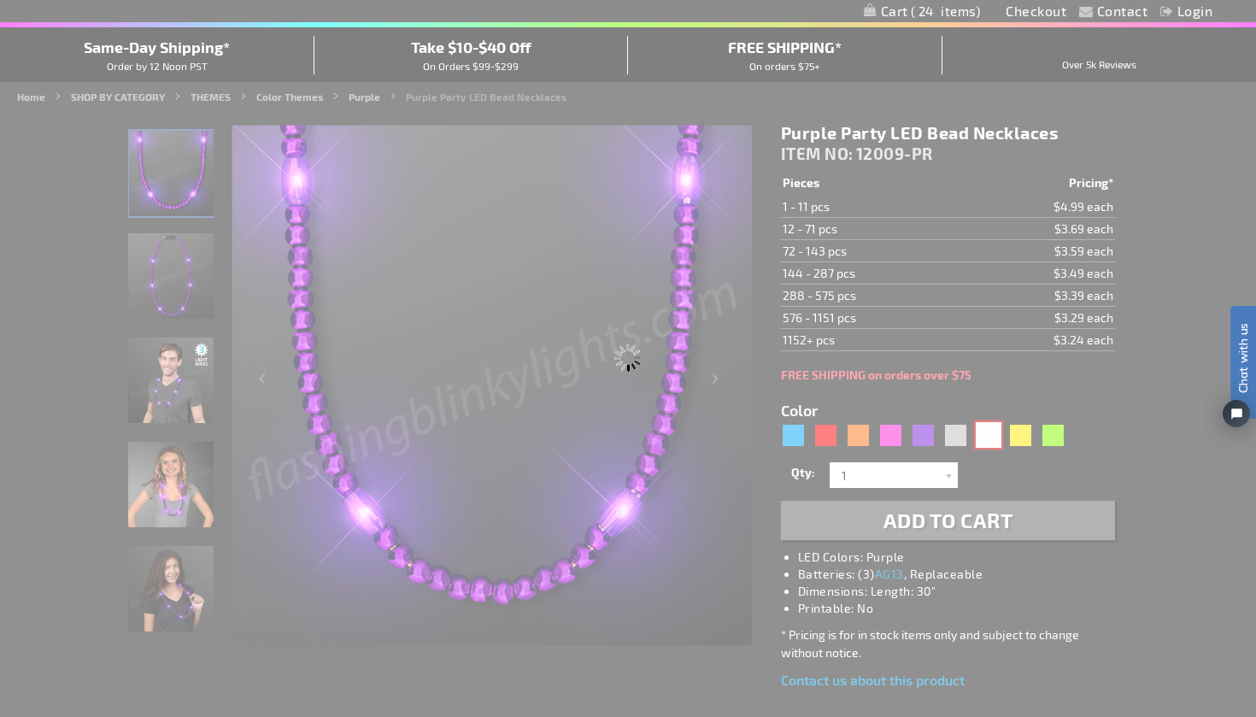
type input "Customize - Classy White Light Up Beads, Pearlescent - ITEM NO: 12009-WT"
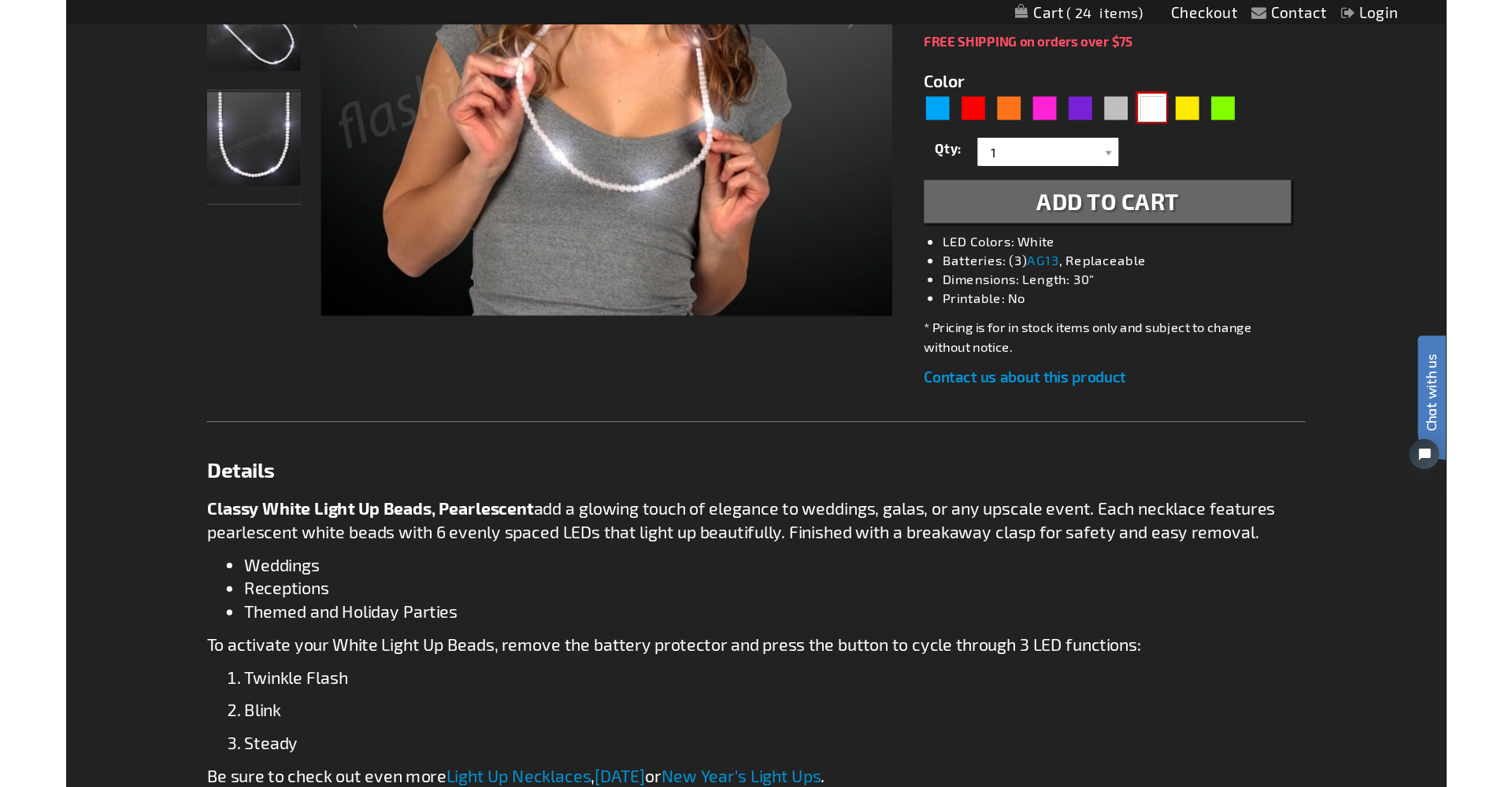
scroll to position [543, 0]
